Goal: Task Accomplishment & Management: Manage account settings

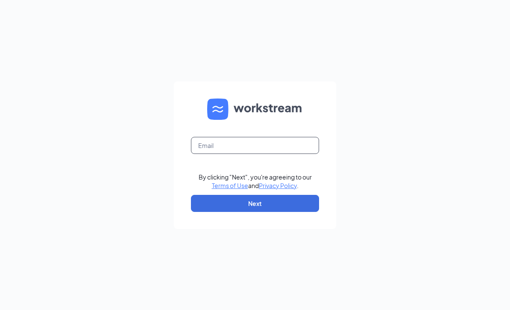
click at [298, 154] on input "text" at bounding box center [255, 145] width 128 height 17
type input "Joe.oakley3@cfacorp.com"
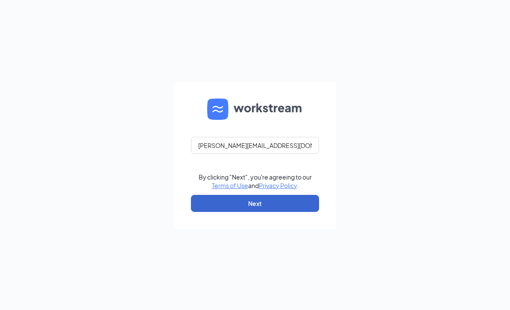
click at [286, 211] on button "Next" at bounding box center [255, 203] width 128 height 17
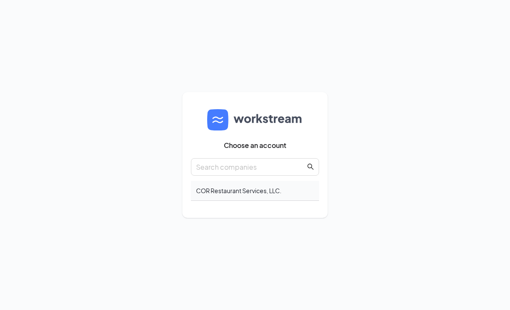
click at [286, 201] on div "COR Restaurant Services, LLC." at bounding box center [255, 191] width 128 height 20
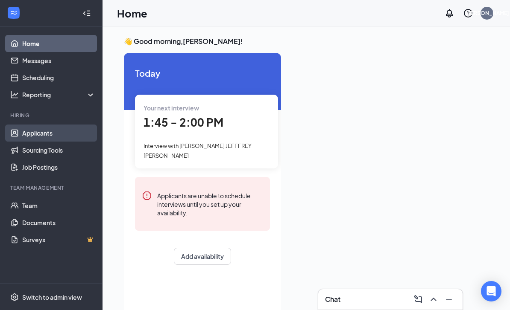
click at [55, 140] on link "Applicants" at bounding box center [58, 133] width 73 height 17
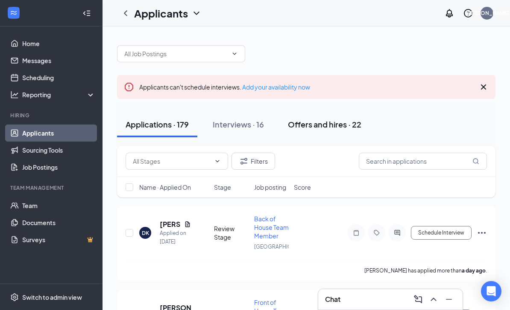
click at [318, 132] on button "Offers and hires · 22" at bounding box center [324, 125] width 90 height 26
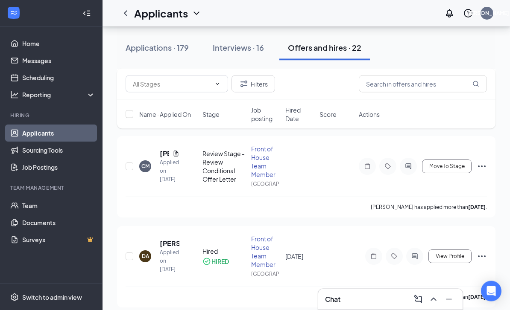
scroll to position [169, 0]
click at [165, 248] on h5 "[PERSON_NAME]" at bounding box center [170, 243] width 20 height 9
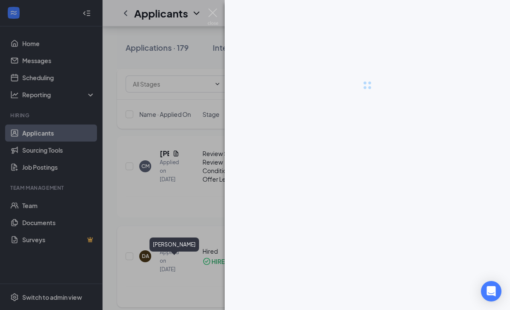
scroll to position [196, 0]
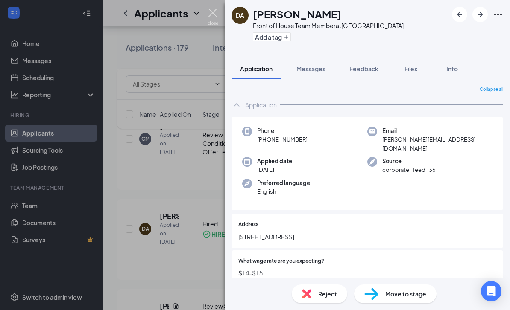
click at [213, 10] on img at bounding box center [212, 17] width 11 height 17
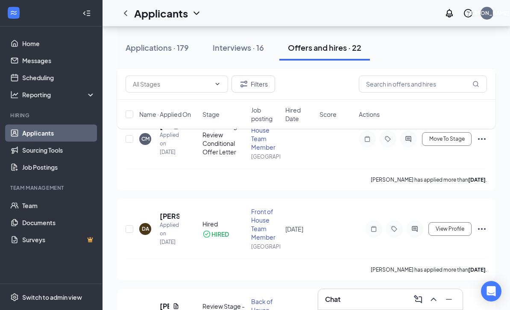
scroll to position [195, 0]
